Goal: Task Accomplishment & Management: Manage account settings

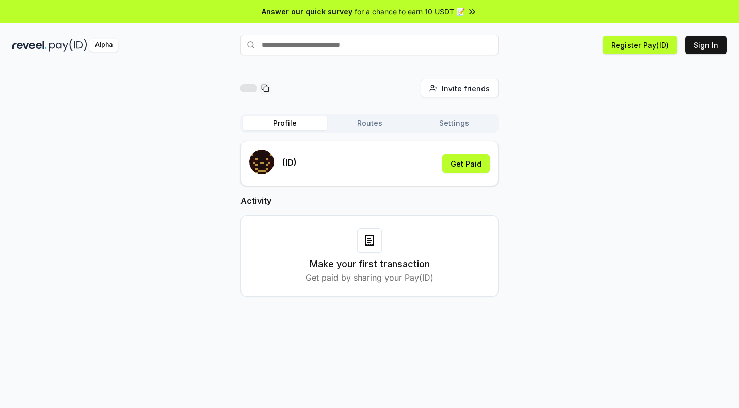
click at [383, 169] on div "(ID) Get Paid" at bounding box center [369, 164] width 240 height 28
click at [372, 175] on div "(ID) Get Paid" at bounding box center [369, 164] width 240 height 28
click at [366, 118] on button "Routes" at bounding box center [369, 123] width 85 height 14
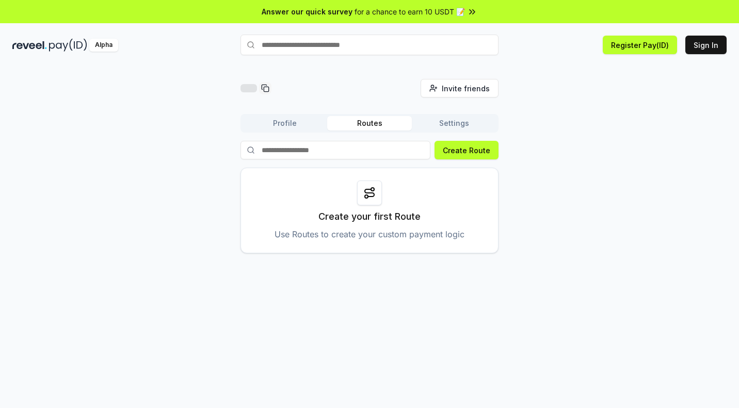
click at [297, 129] on button "Profile" at bounding box center [285, 123] width 85 height 14
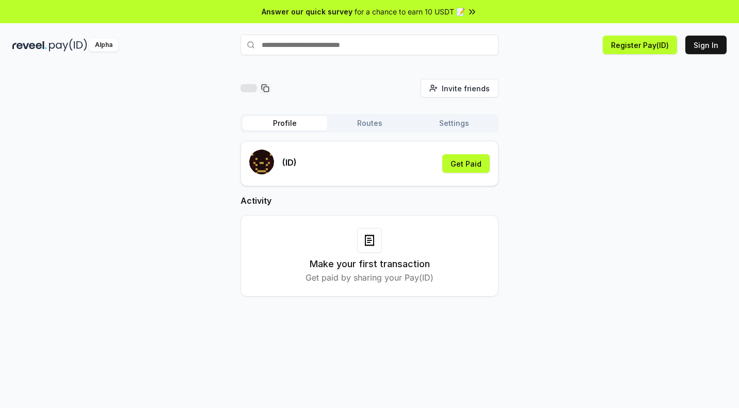
click at [368, 242] on icon at bounding box center [369, 240] width 12 height 12
click at [362, 241] on div at bounding box center [369, 240] width 25 height 25
click at [374, 239] on icon at bounding box center [369, 240] width 8 height 10
click at [347, 253] on div "Make your first transaction Get paid by sharing your Pay(ID)" at bounding box center [369, 256] width 232 height 56
click at [318, 207] on div "Activity Make your first transaction Get paid by sharing your Pay(ID)" at bounding box center [369, 246] width 258 height 102
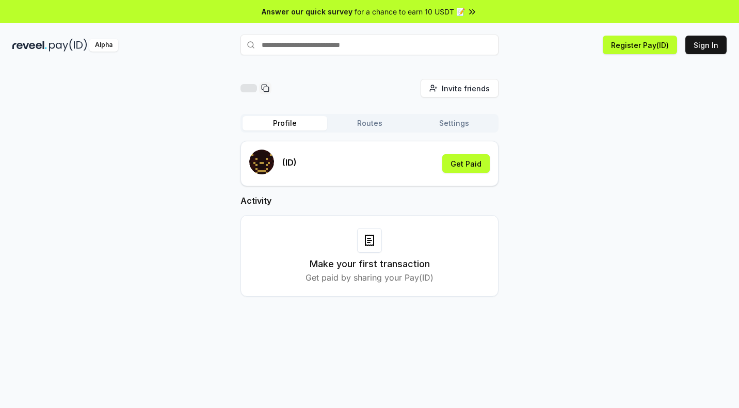
click at [384, 223] on div "Make your first transaction Get paid by sharing your Pay(ID)" at bounding box center [369, 256] width 258 height 82
click at [381, 250] on div at bounding box center [369, 240] width 25 height 25
click at [421, 203] on h2 "Activity" at bounding box center [369, 201] width 258 height 12
click at [699, 42] on button "Sign In" at bounding box center [705, 45] width 41 height 19
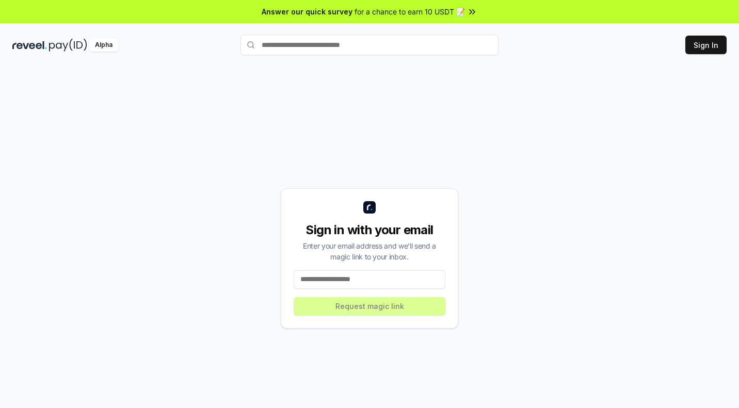
click at [348, 281] on input at bounding box center [370, 279] width 152 height 19
type input "**********"
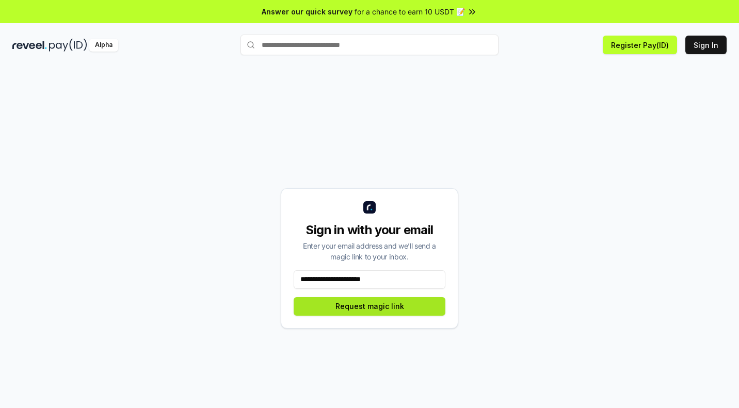
click at [357, 306] on button "Request magic link" at bounding box center [370, 306] width 152 height 19
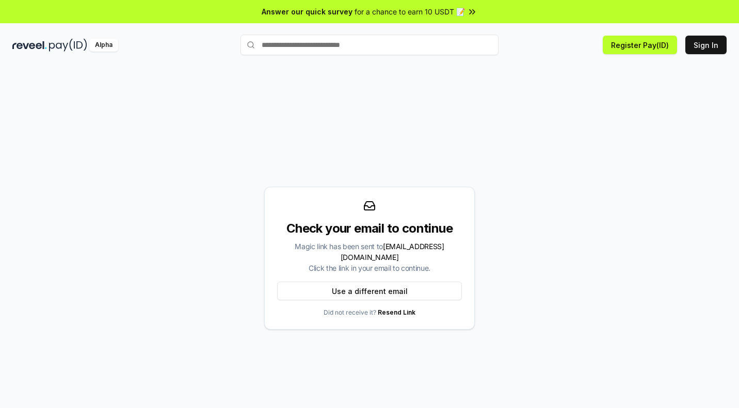
click at [400, 261] on div "Magic link has been sent to marvelousmana@gmail.com Click the link in your emai…" at bounding box center [369, 257] width 185 height 33
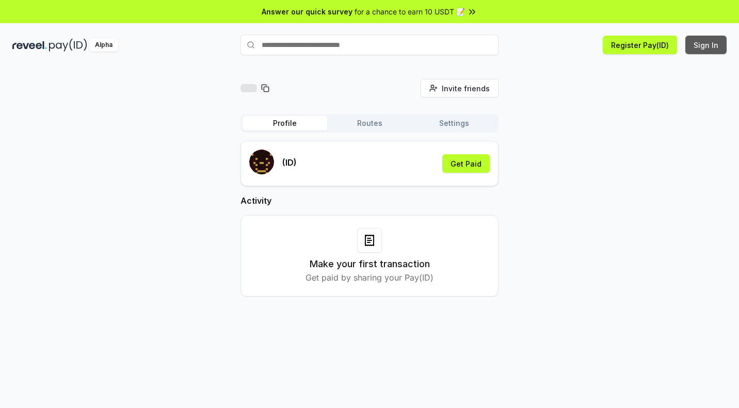
click at [704, 52] on button "Sign In" at bounding box center [705, 45] width 41 height 19
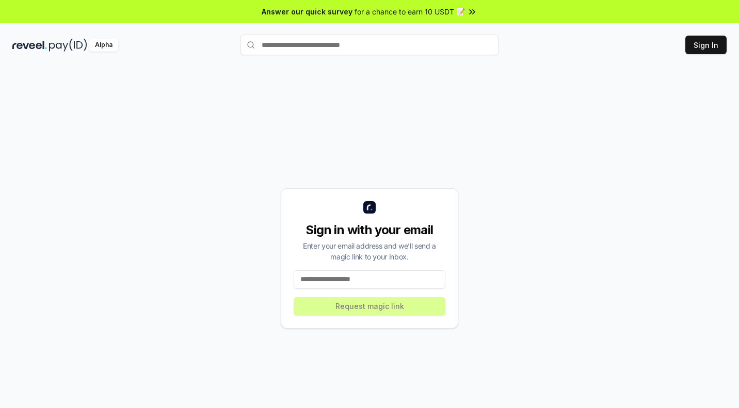
click at [395, 288] on input at bounding box center [370, 279] width 152 height 19
type input "**********"
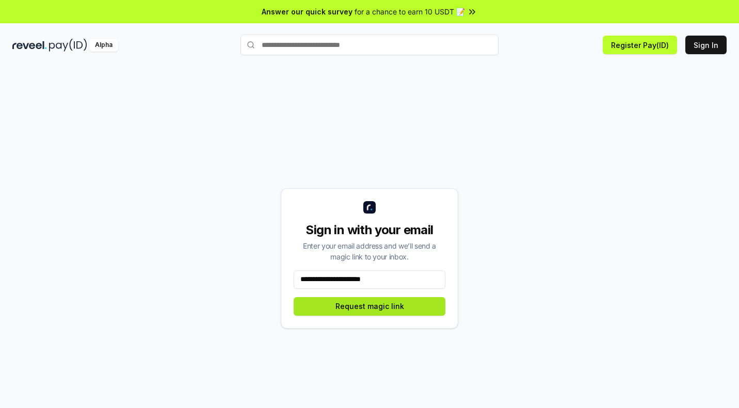
click at [365, 314] on button "Request magic link" at bounding box center [370, 306] width 152 height 19
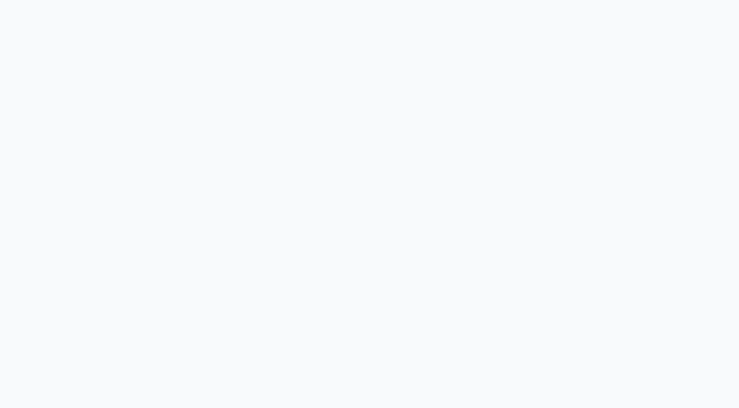
click at [720, 43] on body at bounding box center [369, 204] width 739 height 408
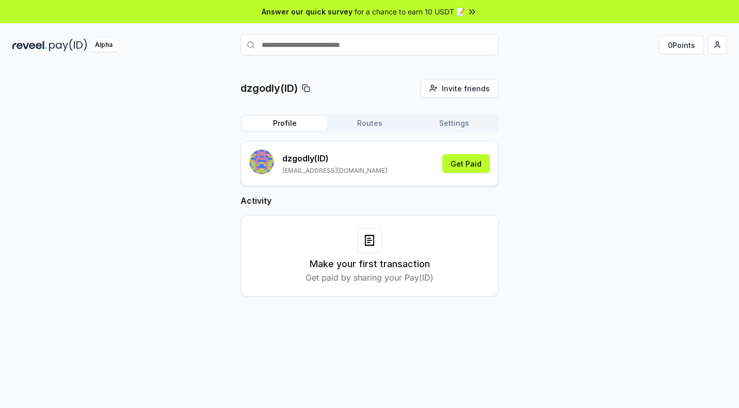
click at [568, 132] on div "dzgodly(ID) Invite friends Invite Profile Routes Settings dzgodly (ID) [EMAIL_A…" at bounding box center [369, 196] width 714 height 234
click at [370, 246] on icon at bounding box center [369, 240] width 12 height 12
click at [367, 235] on icon at bounding box center [369, 240] width 12 height 12
click at [367, 241] on icon at bounding box center [369, 240] width 12 height 12
click at [439, 126] on button "Settings" at bounding box center [454, 123] width 85 height 14
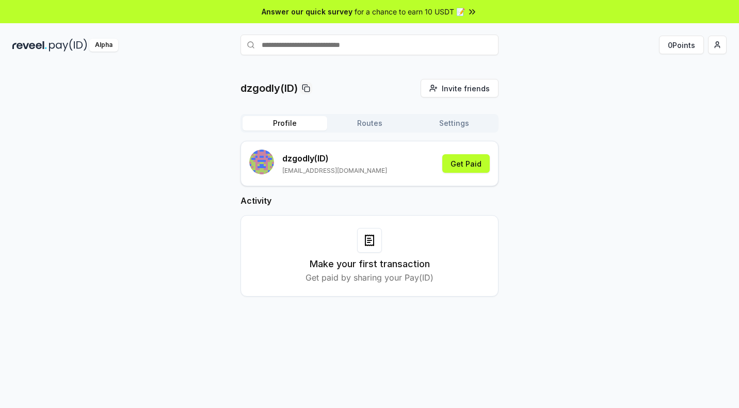
click at [294, 128] on button "Profile" at bounding box center [285, 123] width 85 height 14
click at [470, 165] on button "Get Paid" at bounding box center [465, 163] width 47 height 19
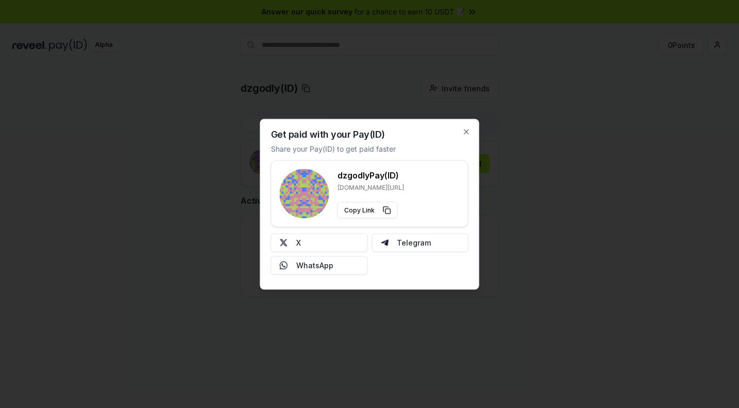
click at [587, 174] on div at bounding box center [369, 204] width 739 height 408
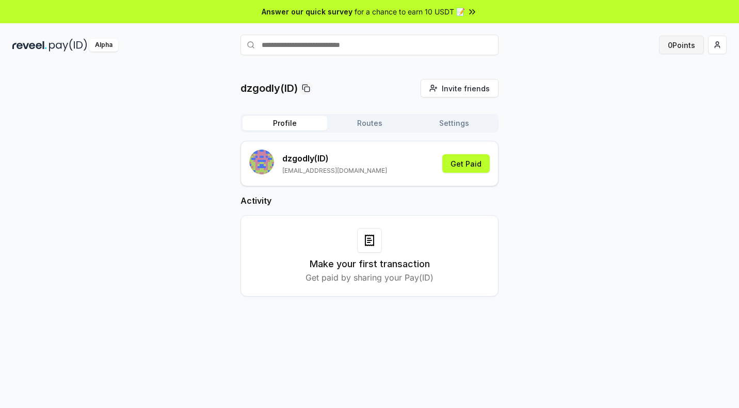
click at [683, 50] on button "0 Points" at bounding box center [681, 45] width 45 height 19
click at [376, 245] on div at bounding box center [369, 240] width 25 height 25
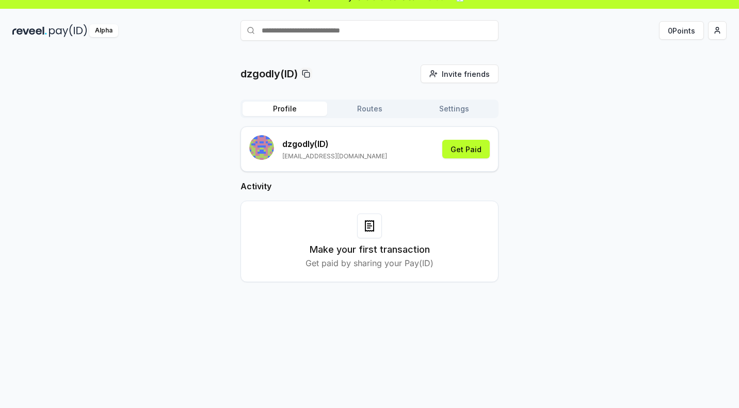
click at [372, 244] on div "Make your first transaction Get paid by sharing your Pay(ID)" at bounding box center [369, 242] width 232 height 56
click at [372, 244] on h3 "Make your first transaction" at bounding box center [370, 250] width 120 height 14
click at [358, 237] on div at bounding box center [369, 226] width 25 height 25
click at [368, 220] on icon at bounding box center [369, 226] width 12 height 12
click at [358, 267] on p "Get paid by sharing your Pay(ID)" at bounding box center [369, 263] width 128 height 12
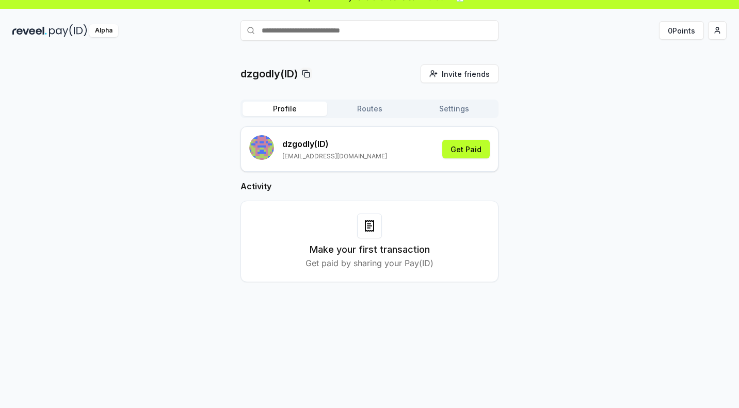
click at [370, 105] on button "Routes" at bounding box center [369, 109] width 85 height 14
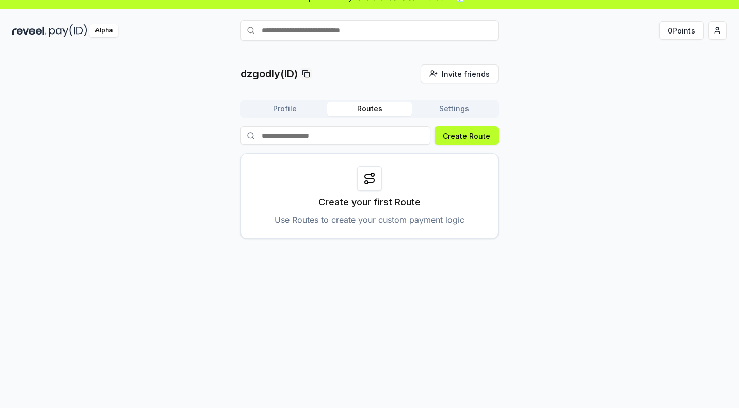
click at [366, 188] on div at bounding box center [369, 178] width 25 height 25
click at [367, 181] on icon at bounding box center [369, 178] width 12 height 12
click at [366, 223] on p "Use Routes to create your custom payment logic" at bounding box center [369, 220] width 190 height 12
drag, startPoint x: 366, startPoint y: 223, endPoint x: 399, endPoint y: 170, distance: 62.8
click at [366, 222] on p "Use Routes to create your custom payment logic" at bounding box center [369, 220] width 190 height 12
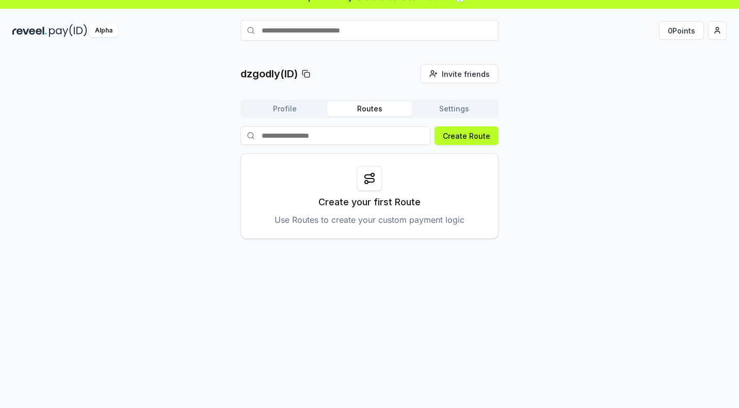
click at [339, 139] on input at bounding box center [335, 135] width 190 height 19
click at [317, 189] on div "Create your first Route Use Routes to create your custom payment logic" at bounding box center [369, 196] width 258 height 86
click at [290, 108] on button "Profile" at bounding box center [285, 109] width 85 height 14
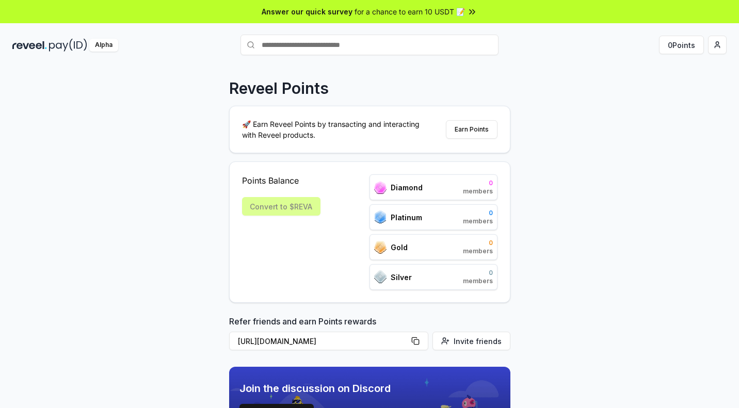
scroll to position [74, 0]
